Goal: Transaction & Acquisition: Purchase product/service

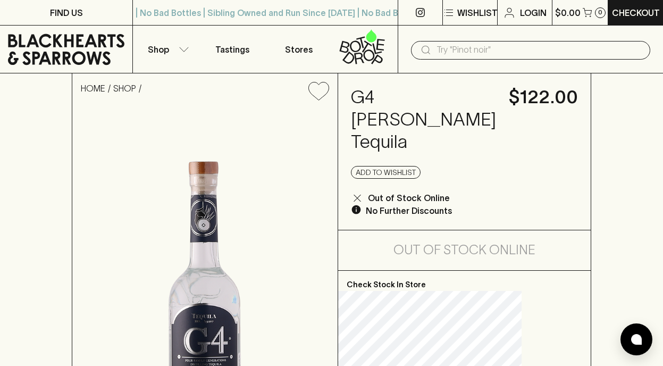
click at [479, 52] on input "text" at bounding box center [539, 49] width 205 height 17
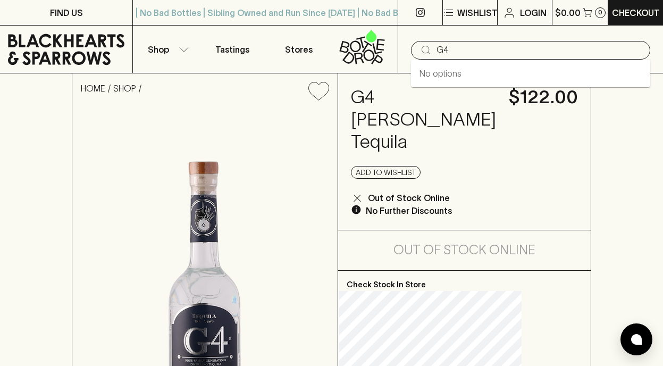
type input "G4"
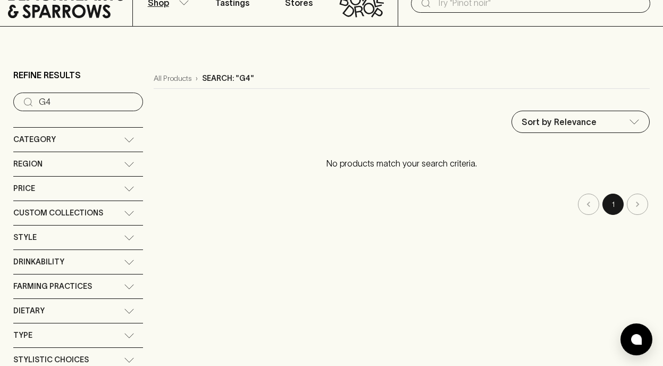
scroll to position [53, 0]
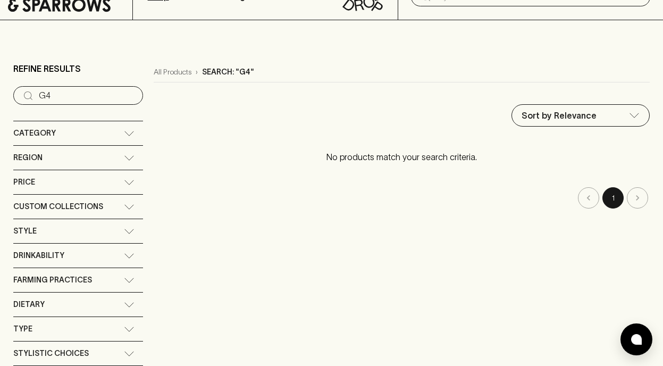
click at [126, 130] on div "Category" at bounding box center [78, 133] width 130 height 24
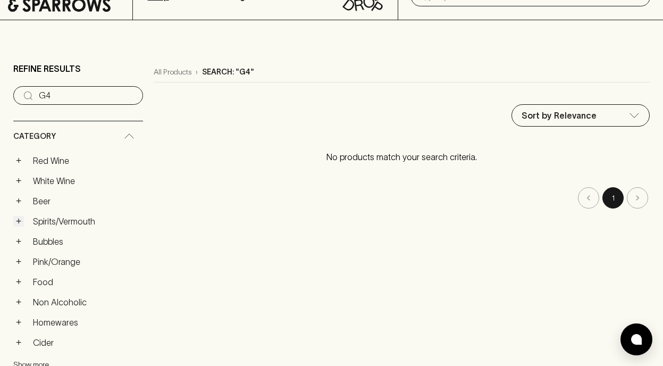
click at [22, 224] on button "+" at bounding box center [18, 221] width 11 height 11
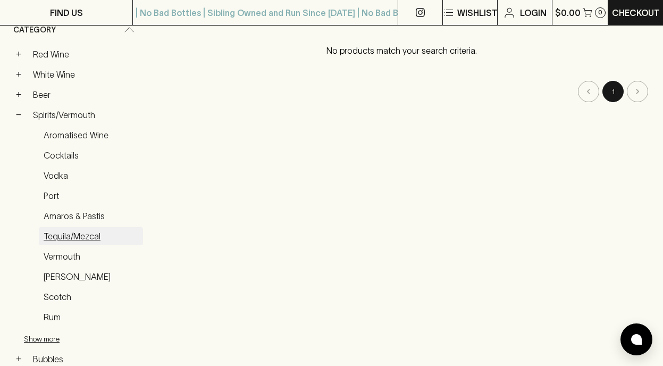
click at [60, 238] on link "Tequila/Mezcal" at bounding box center [91, 236] width 104 height 18
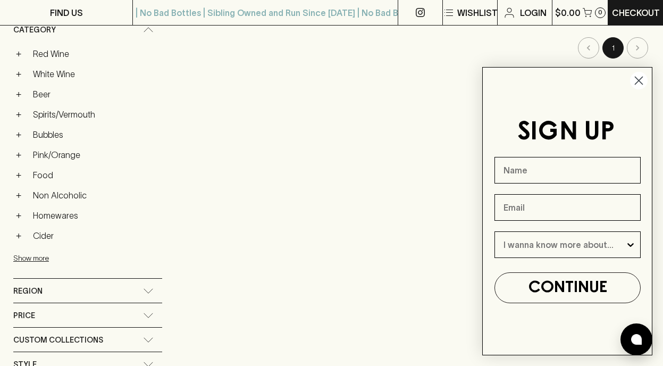
scroll to position [150, 0]
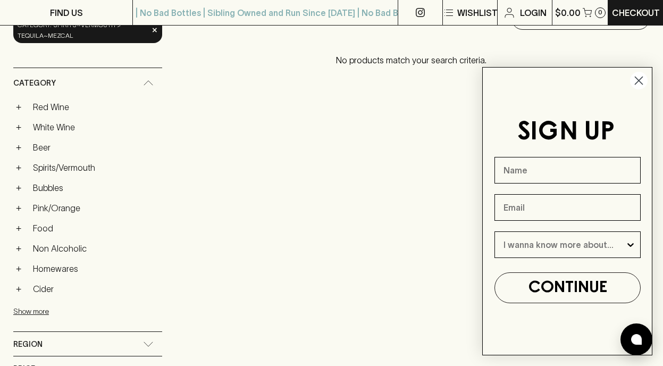
click at [640, 81] on circle "Close dialog" at bounding box center [639, 81] width 18 height 18
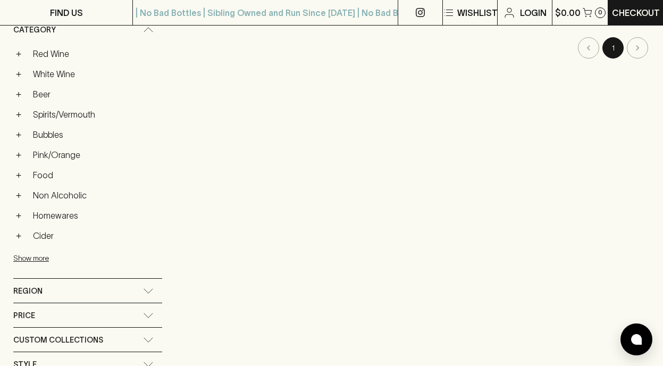
scroll to position [0, 0]
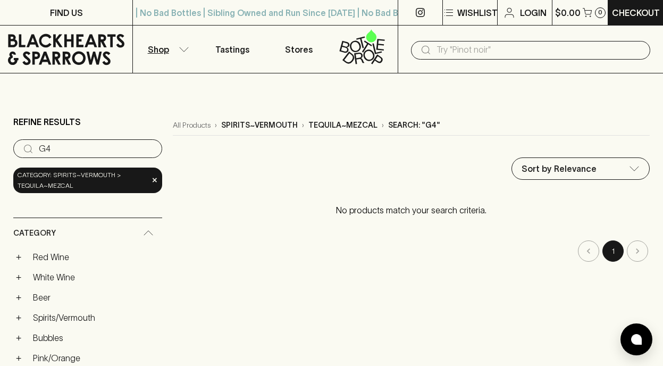
click at [72, 49] on icon at bounding box center [66, 50] width 116 height 32
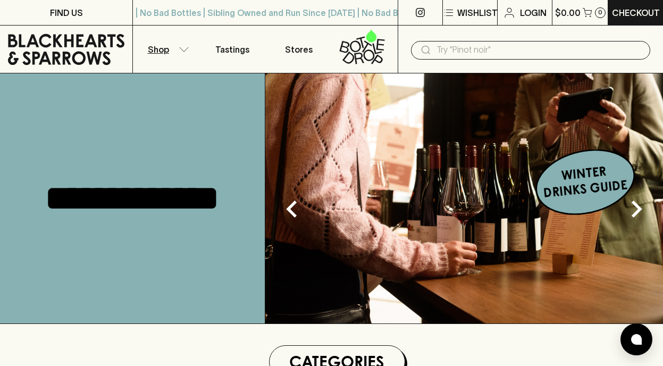
click at [182, 52] on icon "button" at bounding box center [184, 49] width 11 height 5
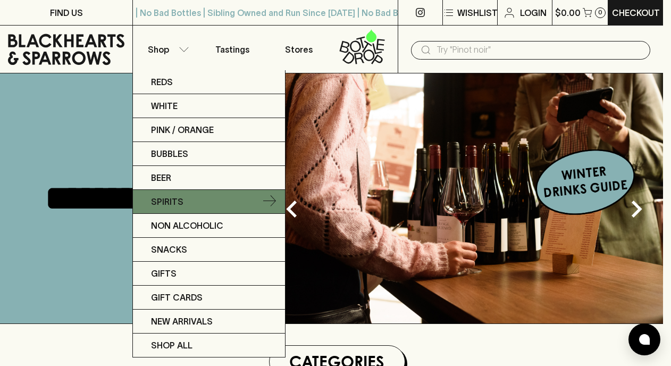
click at [270, 197] on icon at bounding box center [269, 201] width 13 height 13
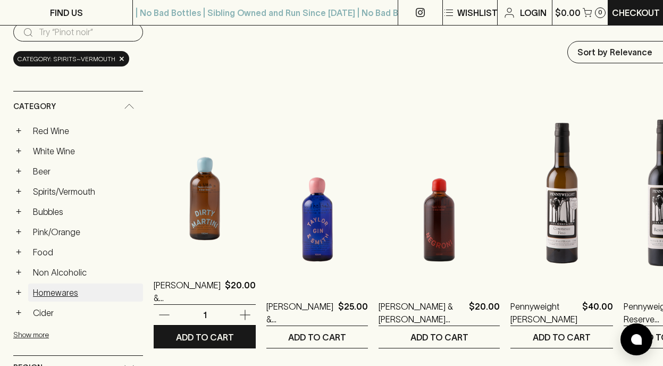
scroll to position [160, 0]
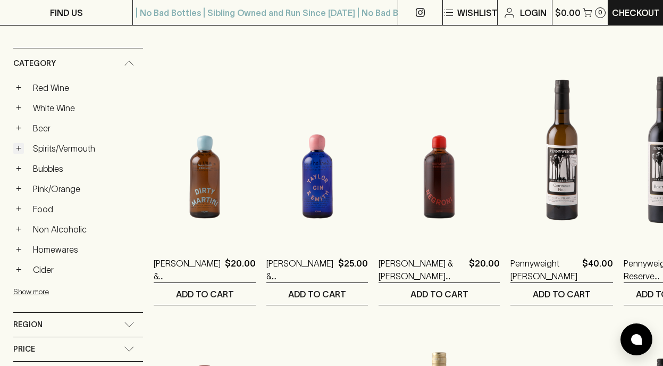
click at [21, 152] on button "+" at bounding box center [18, 148] width 11 height 11
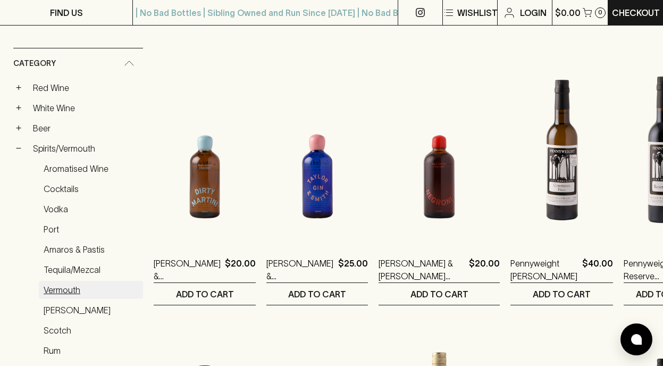
scroll to position [213, 0]
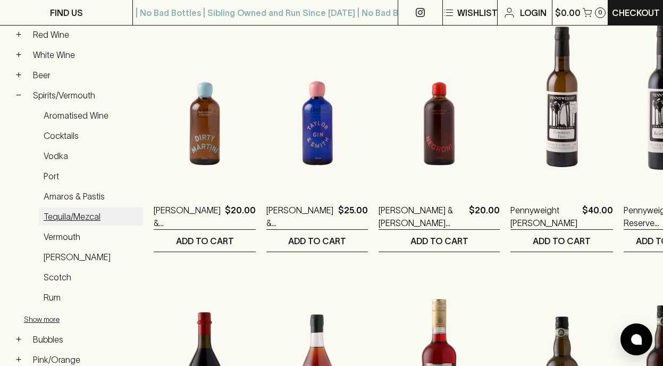
click at [70, 215] on link "Tequila/Mezcal" at bounding box center [91, 216] width 104 height 18
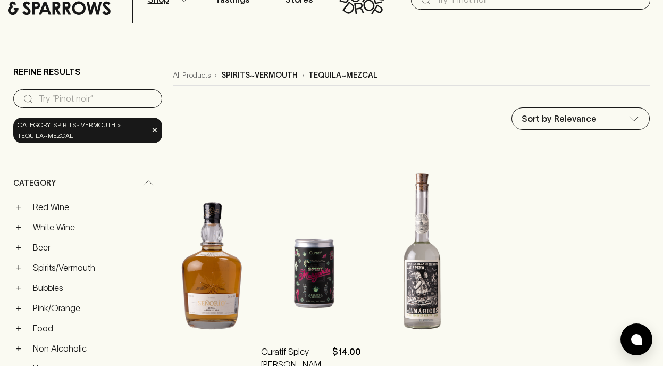
scroll to position [10, 0]
